Goal: Check status: Check status

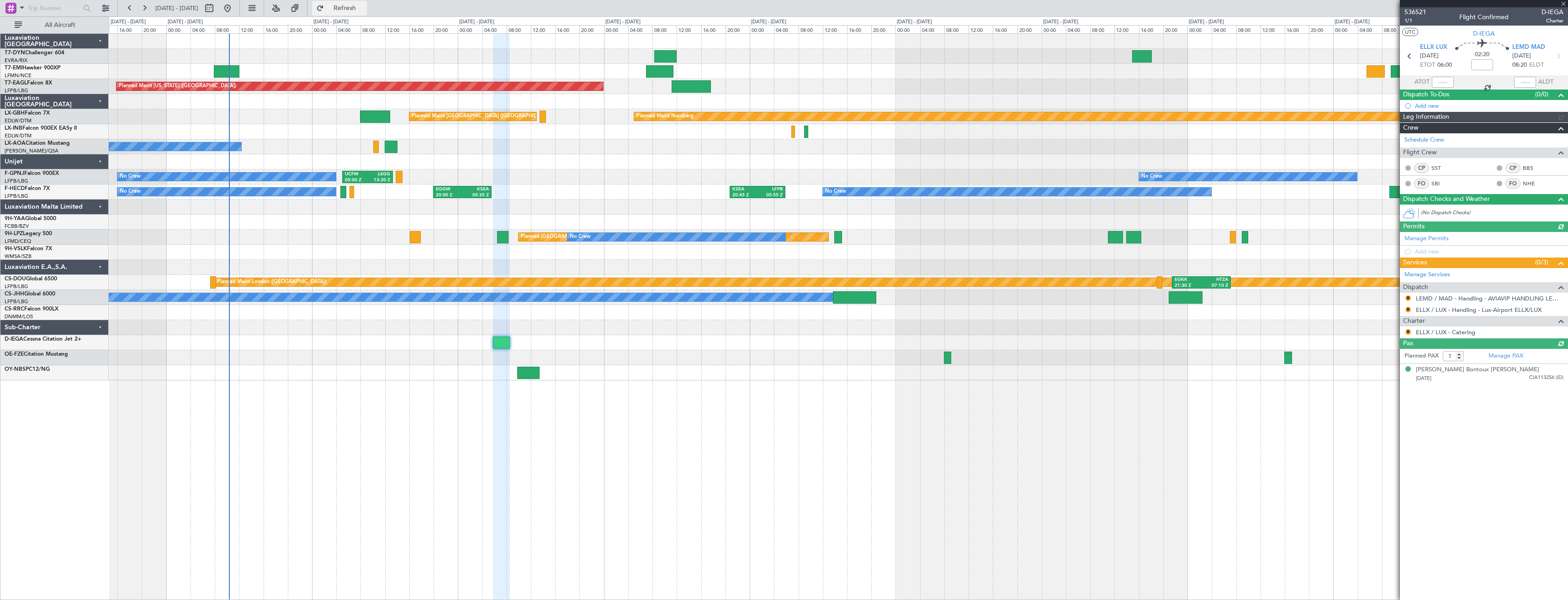
click at [356, 7] on span "Refresh" at bounding box center [345, 8] width 38 height 7
click at [498, 349] on div at bounding box center [838, 343] width 1459 height 15
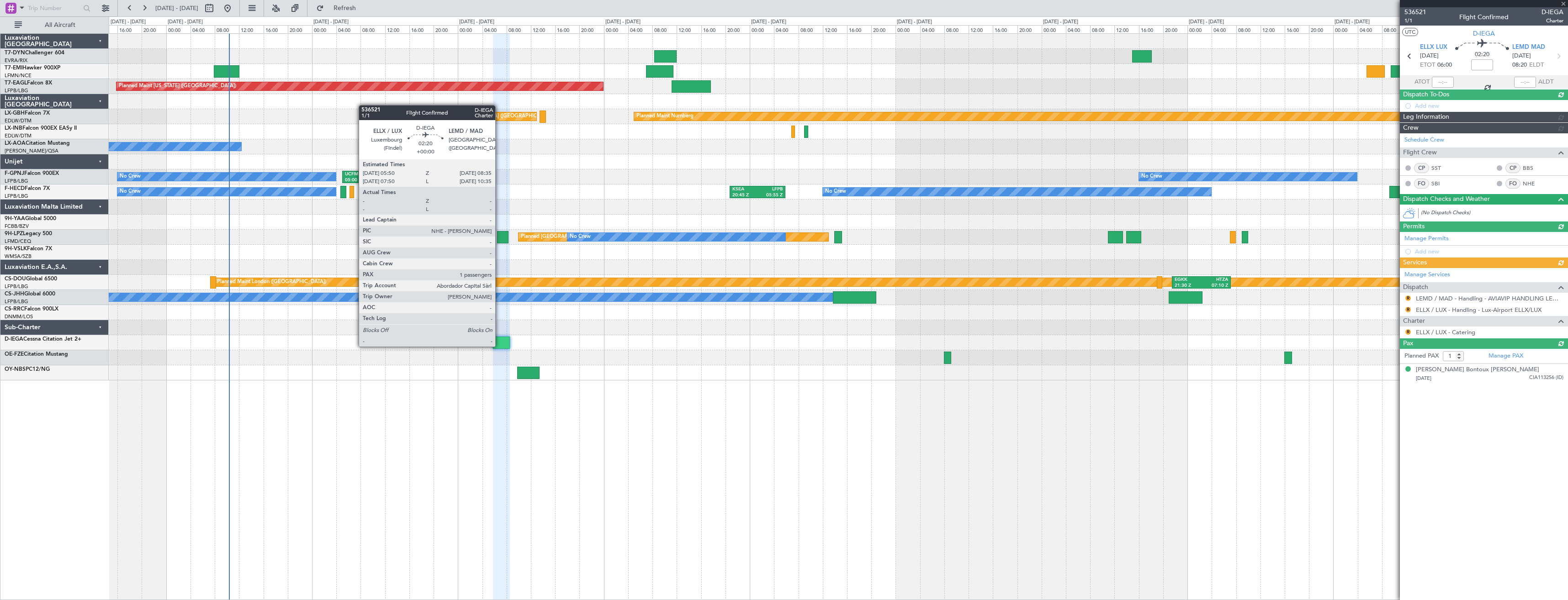
click at [499, 346] on div at bounding box center [502, 343] width 17 height 12
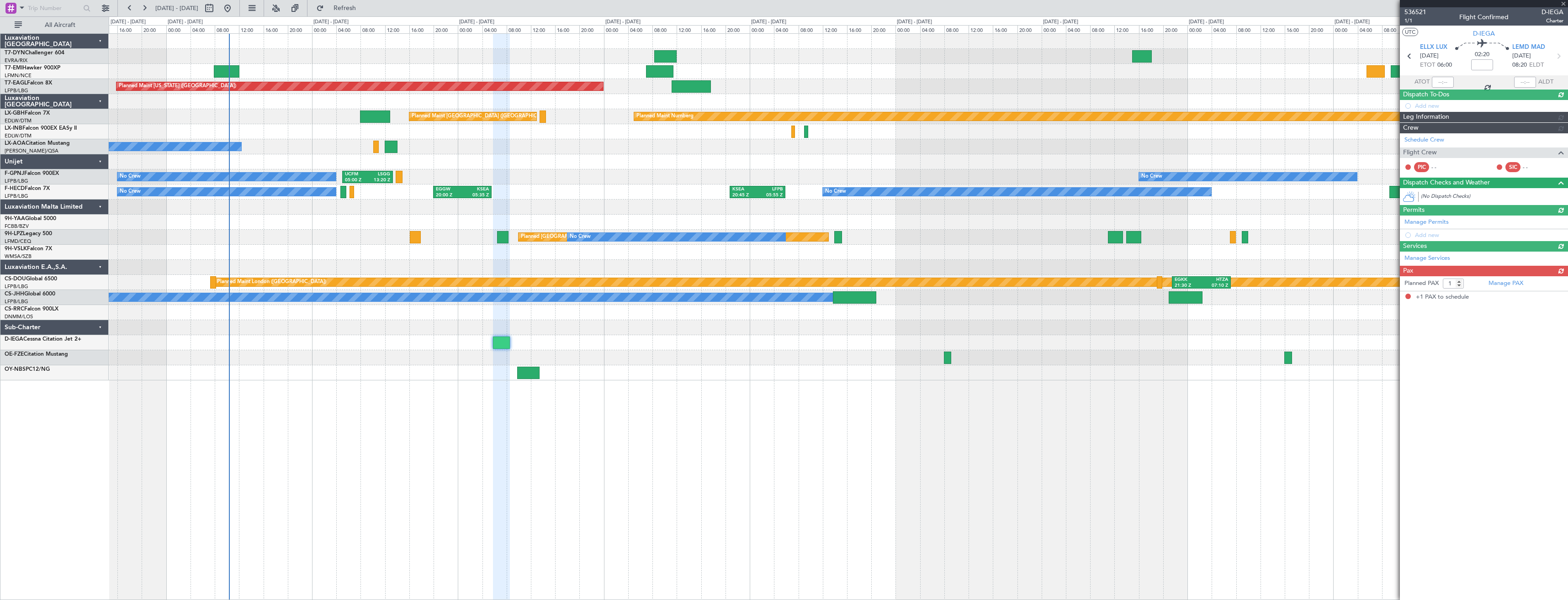
click at [1408, 329] on article "536521 1/1 Flight Confirmed D-IEGA Charter UTC D-IEGA ELLX LUX [DATE] ETOT 06:0…" at bounding box center [1484, 304] width 168 height 593
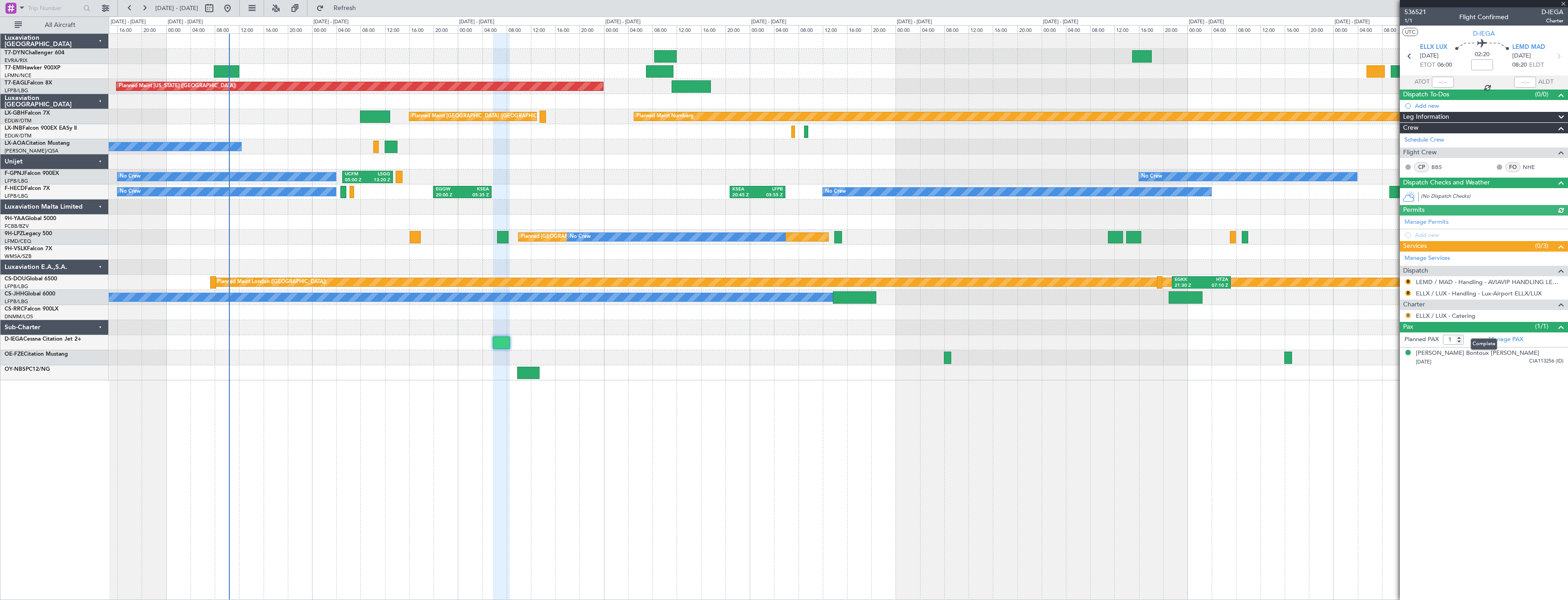
drag, startPoint x: 1410, startPoint y: 321, endPoint x: 1407, endPoint y: 312, distance: 9.5
click at [1410, 320] on div "536521 1/1 Flight Confirmed D-IEGA Charter UTC D-IEGA ELLX LUX [DATE] ETOT 06:0…" at bounding box center [1484, 187] width 168 height 361
click at [1407, 313] on button "R" at bounding box center [1408, 315] width 5 height 5
click at [1384, 426] on span "Confirmed" at bounding box center [1382, 424] width 29 height 9
click at [1409, 293] on button "R" at bounding box center [1408, 293] width 5 height 5
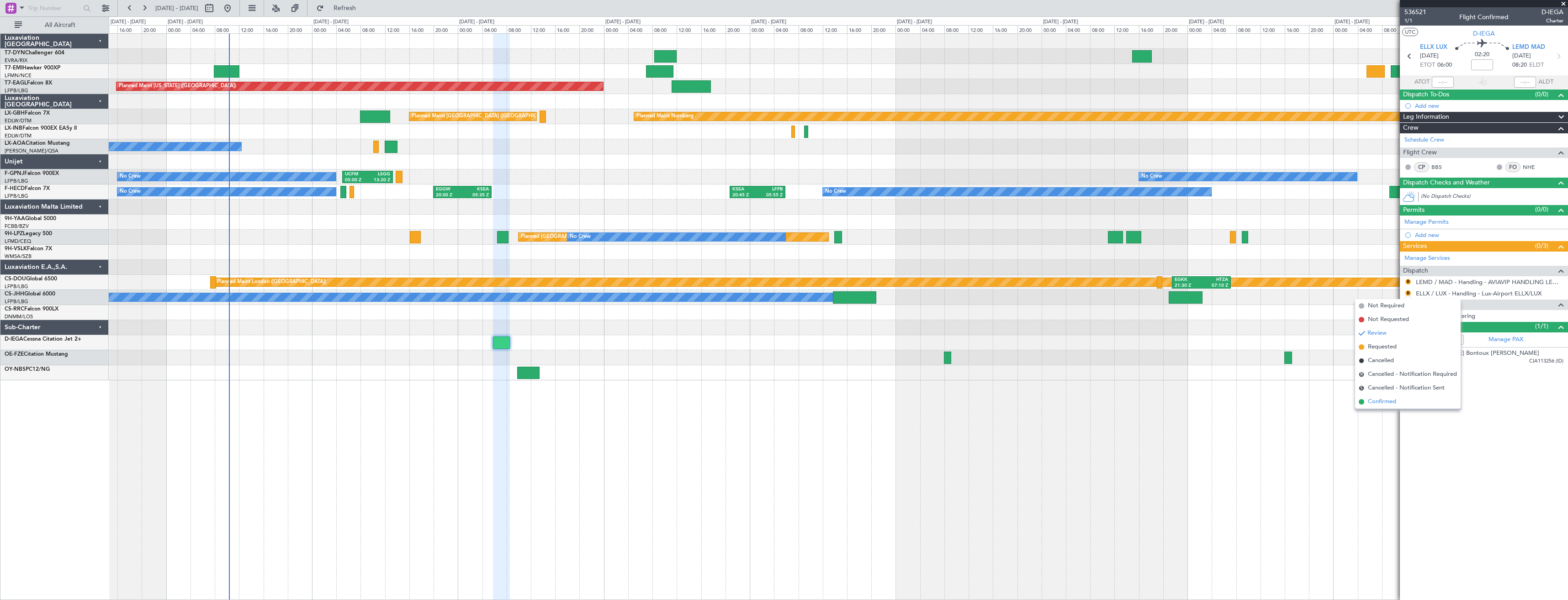
click at [1393, 399] on span "Confirmed" at bounding box center [1382, 402] width 29 height 9
click at [1410, 279] on button "R" at bounding box center [1408, 282] width 5 height 5
click at [1382, 388] on span "Confirmed" at bounding box center [1382, 390] width 29 height 9
